Goal: Navigation & Orientation: Find specific page/section

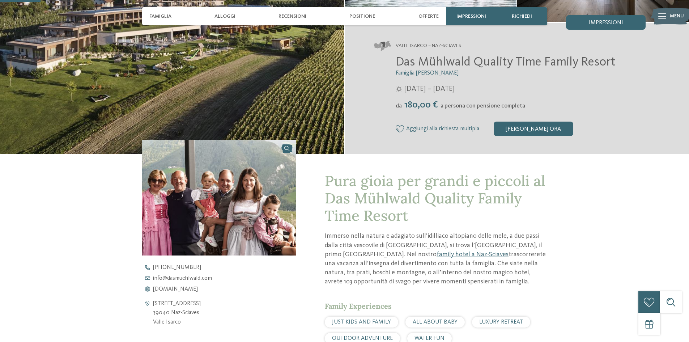
scroll to position [145, 0]
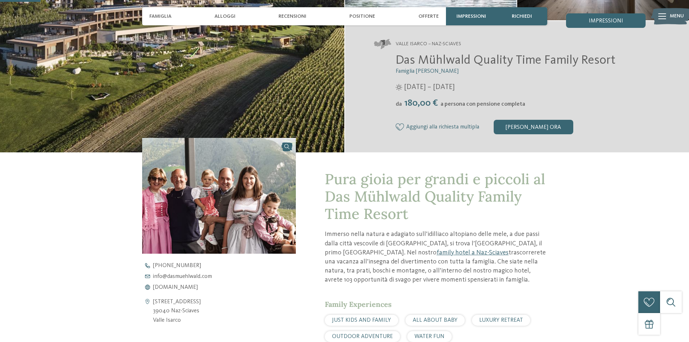
click at [213, 206] on img at bounding box center [219, 195] width 154 height 115
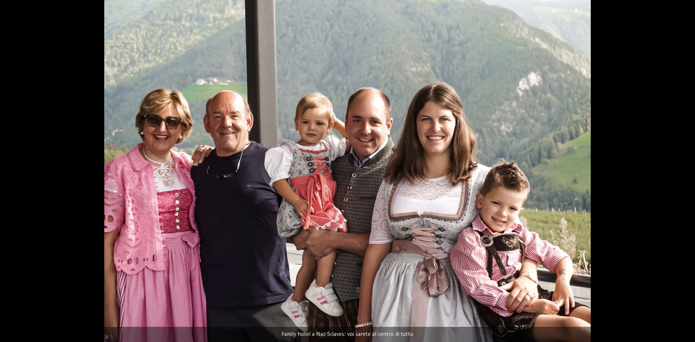
click at [619, 27] on div at bounding box center [347, 171] width 695 height 342
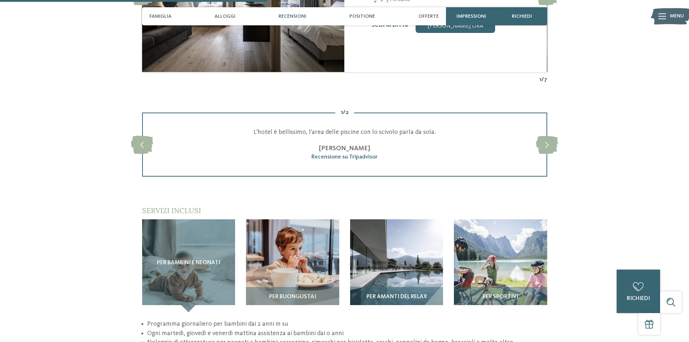
scroll to position [1050, 0]
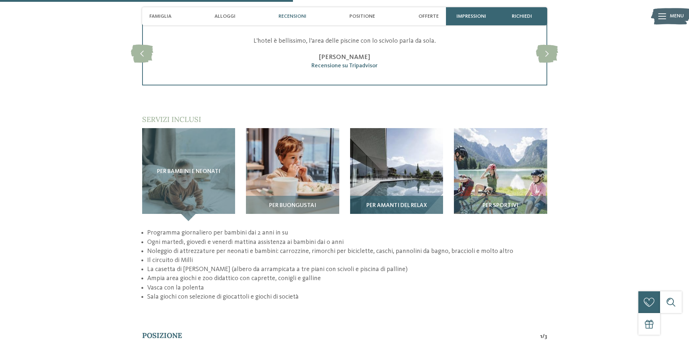
click at [391, 203] on span "Per amanti del relax" at bounding box center [397, 206] width 60 height 7
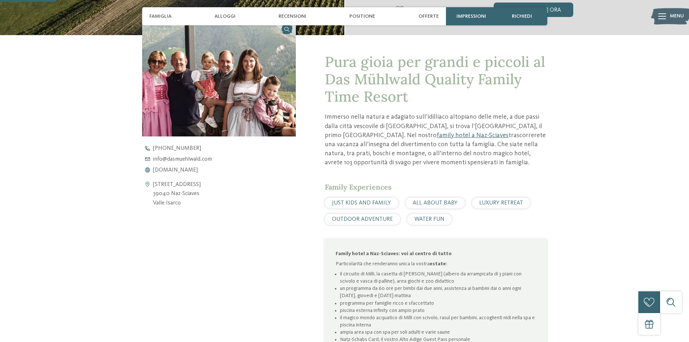
scroll to position [290, 0]
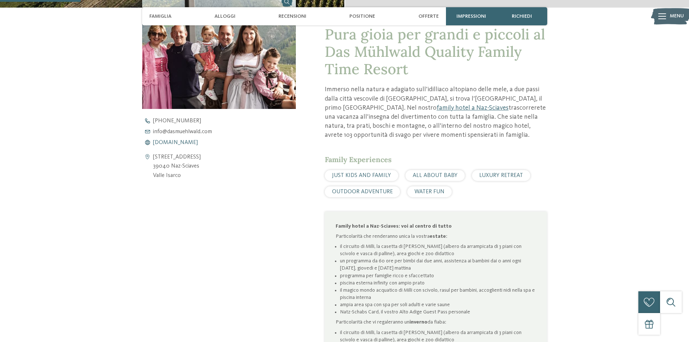
click at [177, 140] on span "[DOMAIN_NAME]" at bounding box center [175, 143] width 45 height 6
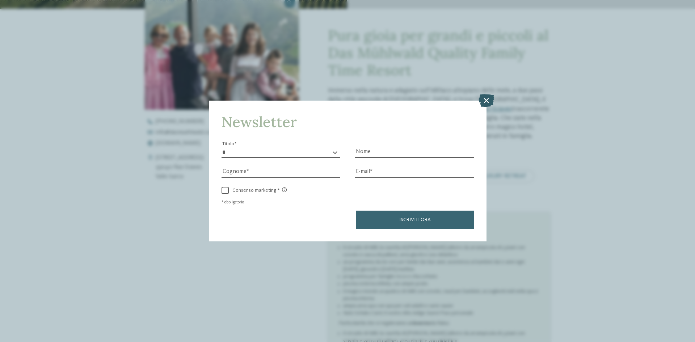
click at [485, 100] on icon at bounding box center [486, 100] width 16 height 13
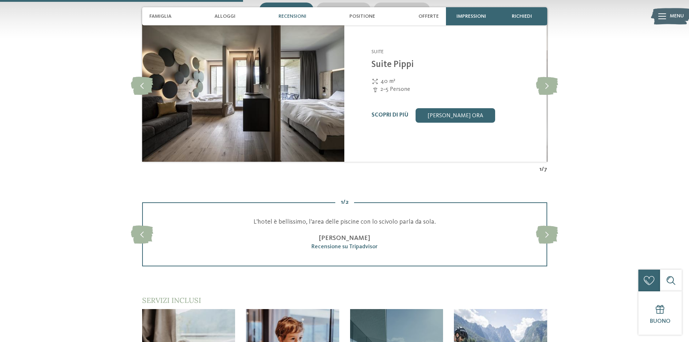
scroll to position [1086, 0]
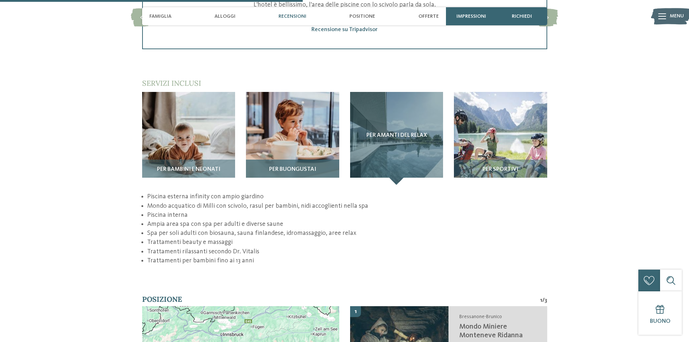
click at [288, 130] on img at bounding box center [292, 138] width 93 height 93
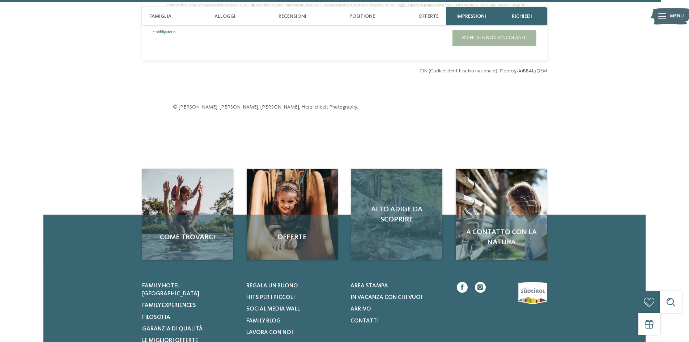
scroll to position [2477, 0]
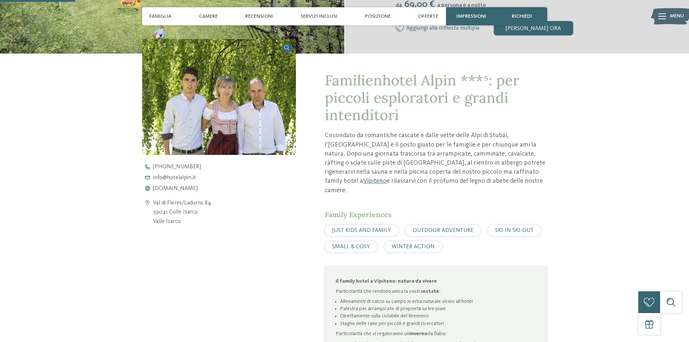
scroll to position [253, 0]
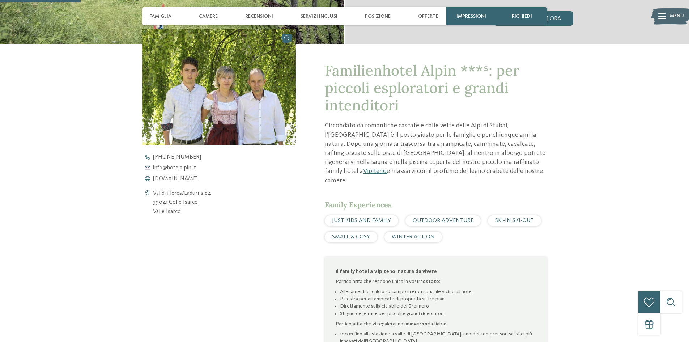
click at [254, 107] on img at bounding box center [219, 86] width 154 height 115
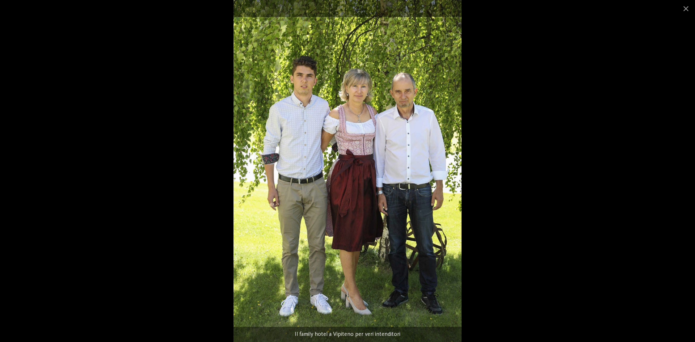
click at [650, 59] on div at bounding box center [347, 171] width 695 height 342
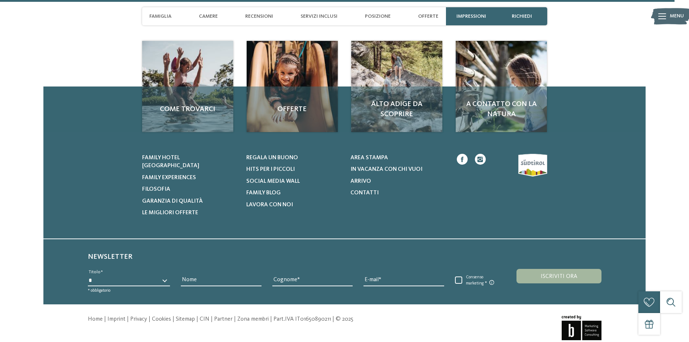
scroll to position [2181, 0]
